Goal: Information Seeking & Learning: Learn about a topic

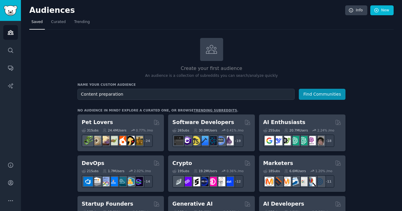
click at [107, 93] on input "Content preparation" at bounding box center [185, 94] width 217 height 11
type input "Content preparation"
click at [320, 96] on button "Find Communities" at bounding box center [322, 94] width 47 height 11
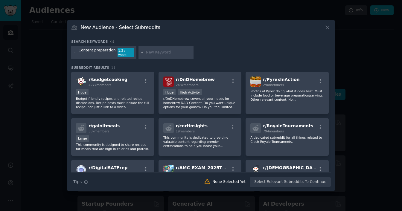
click at [147, 52] on input "text" at bounding box center [168, 52] width 45 height 5
type input "radio prep"
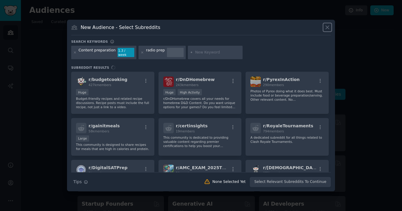
click at [327, 29] on icon at bounding box center [327, 27] width 3 height 3
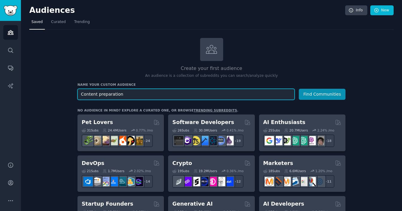
drag, startPoint x: 128, startPoint y: 95, endPoint x: 78, endPoint y: 95, distance: 49.9
click at [78, 95] on input "Content preparation" at bounding box center [185, 94] width 217 height 11
type input "radio prep"
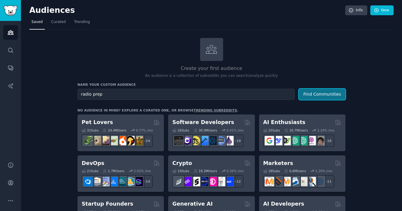
click at [320, 93] on button "Find Communities" at bounding box center [322, 94] width 47 height 11
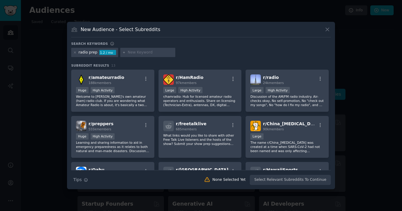
click at [325, 30] on icon at bounding box center [327, 29] width 6 height 6
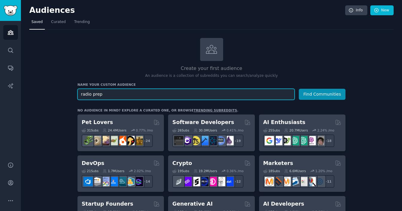
drag, startPoint x: 106, startPoint y: 97, endPoint x: 73, endPoint y: 94, distance: 33.0
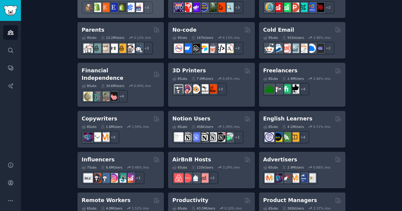
scroll to position [393, 0]
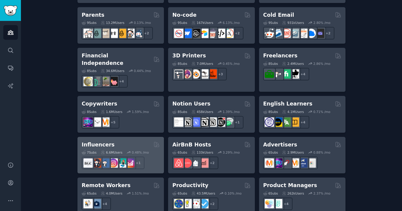
click at [119, 141] on div "Influencers" at bounding box center [121, 144] width 78 height 7
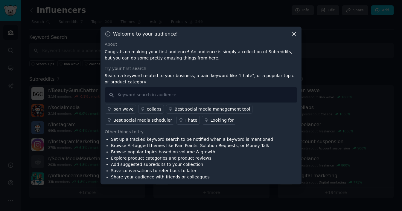
click at [294, 34] on icon at bounding box center [293, 34] width 3 height 3
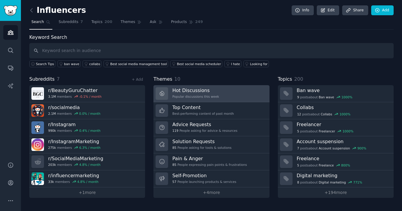
click at [196, 89] on h3 "Hot Discussions" at bounding box center [195, 90] width 47 height 6
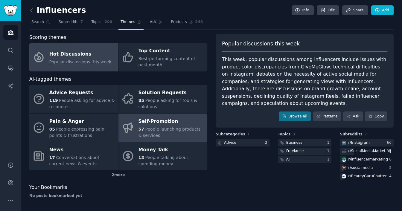
click at [159, 127] on span "People launching products & services" at bounding box center [169, 132] width 62 height 11
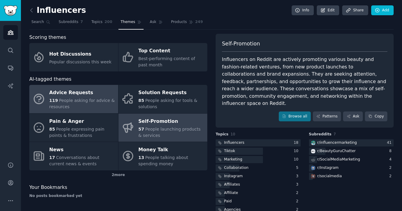
click at [59, 93] on div "Advice Requests" at bounding box center [82, 93] width 66 height 10
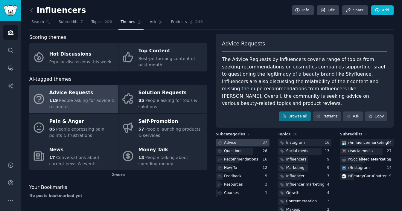
click at [235, 139] on div "Advice" at bounding box center [227, 142] width 22 height 7
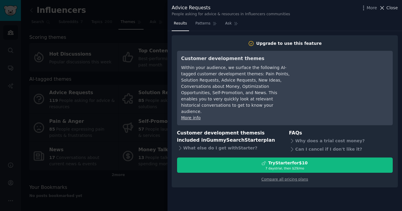
click at [388, 9] on span "Close" at bounding box center [391, 8] width 11 height 6
